Goal: Task Accomplishment & Management: Use online tool/utility

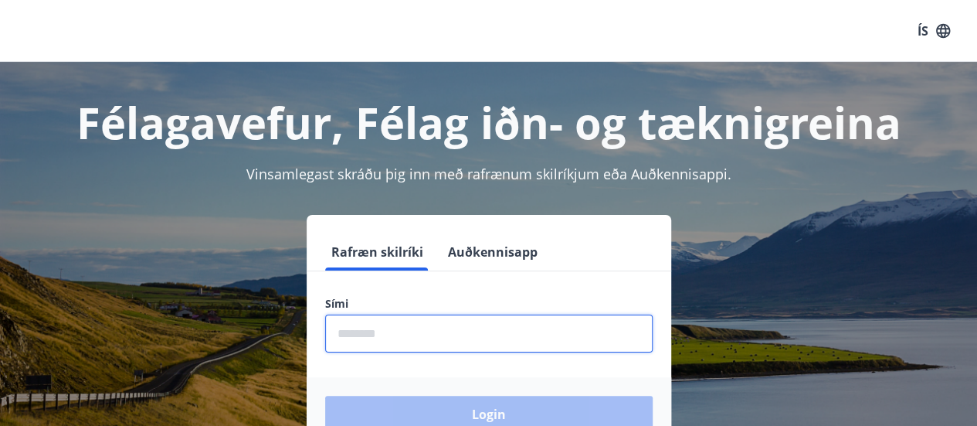
click at [395, 331] on input "phone" at bounding box center [489, 333] width 328 height 38
type input "********"
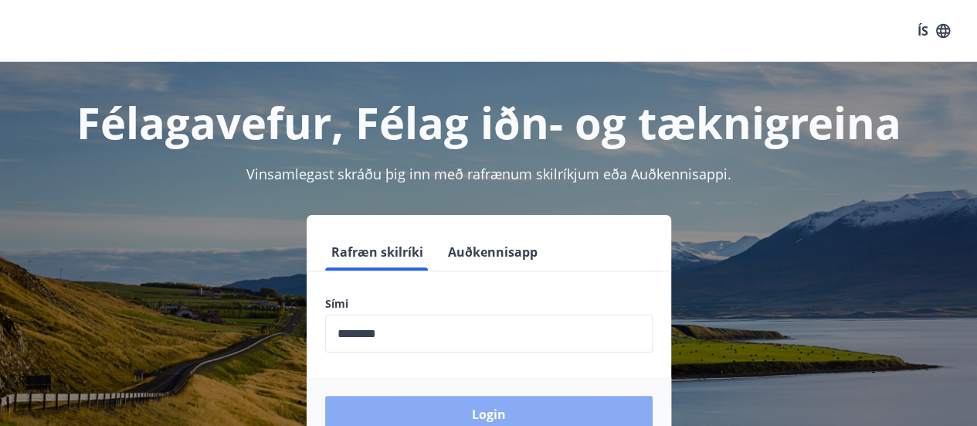
click at [453, 407] on button "Login" at bounding box center [489, 414] width 328 height 37
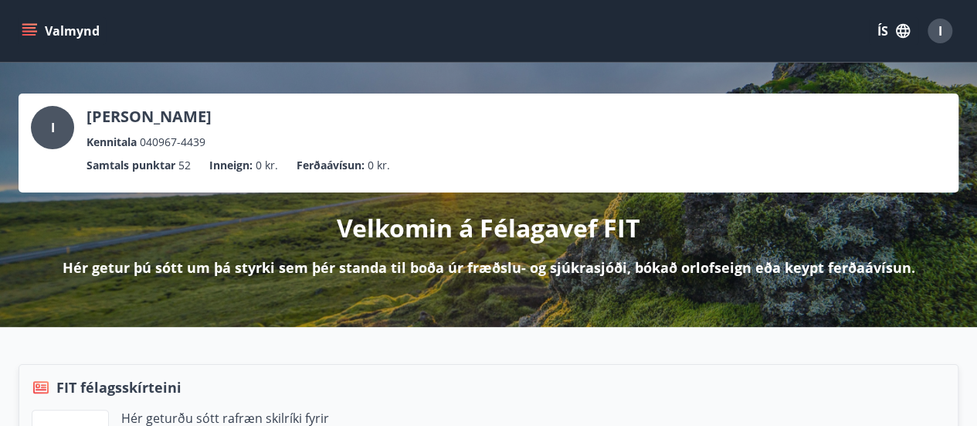
click at [39, 29] on button "Valmynd" at bounding box center [62, 31] width 87 height 28
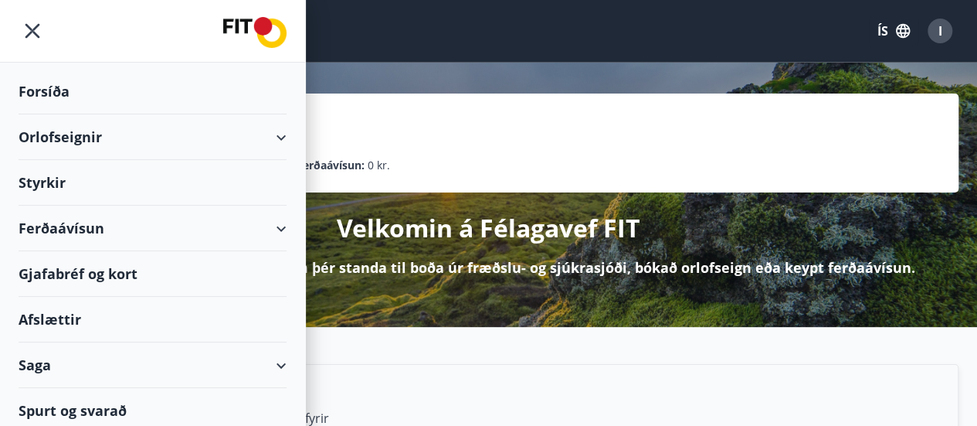
click at [74, 225] on div "Ferðaávísun" at bounding box center [153, 229] width 268 height 46
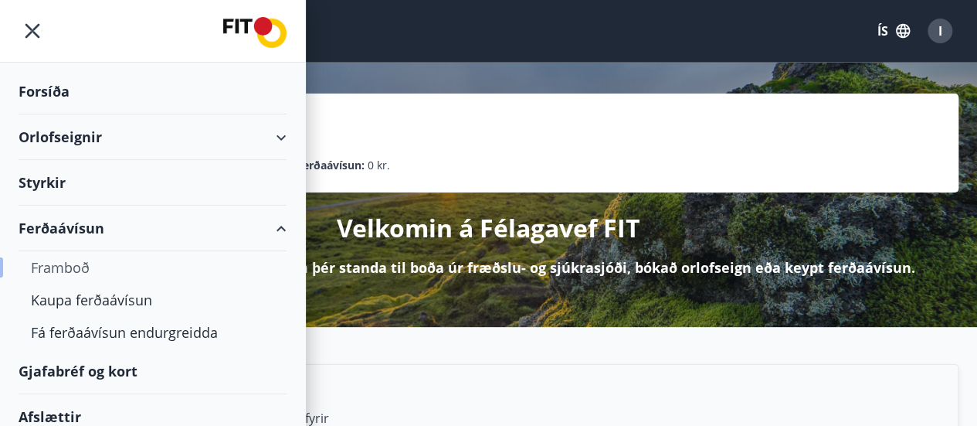
click at [65, 268] on div "Framboð" at bounding box center [152, 267] width 243 height 32
